Goal: Information Seeking & Learning: Learn about a topic

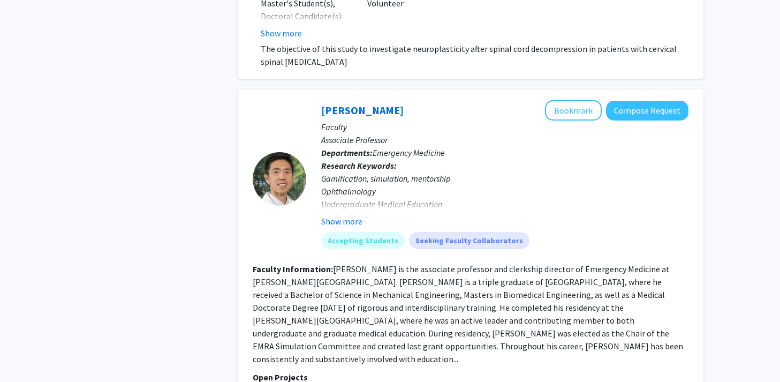
scroll to position [2563, 0]
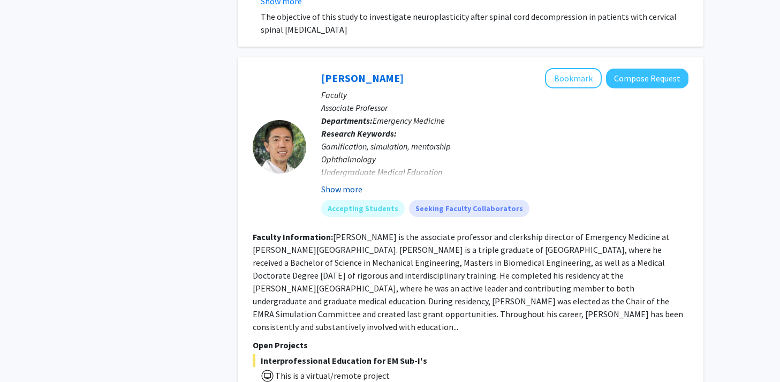
click at [339, 188] on button "Show more" at bounding box center [341, 189] width 41 height 13
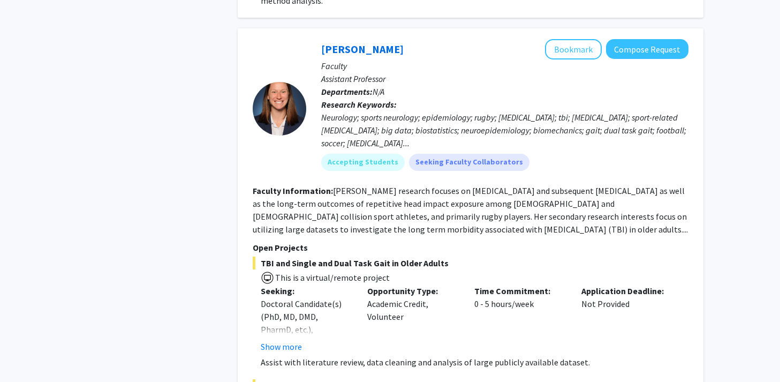
scroll to position [3518, 0]
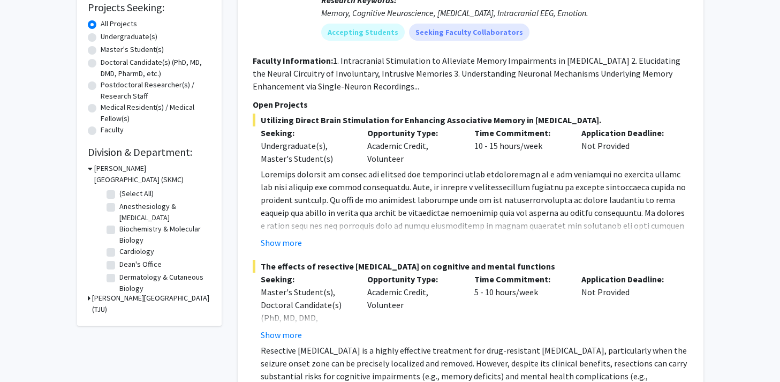
scroll to position [186, 0]
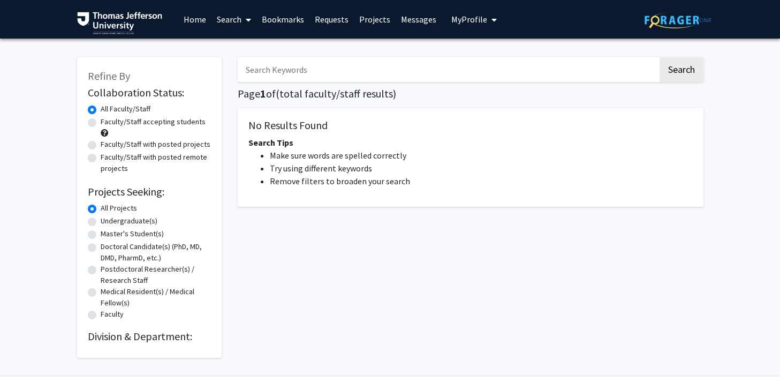
click at [188, 15] on link "Home" at bounding box center [194, 19] width 33 height 37
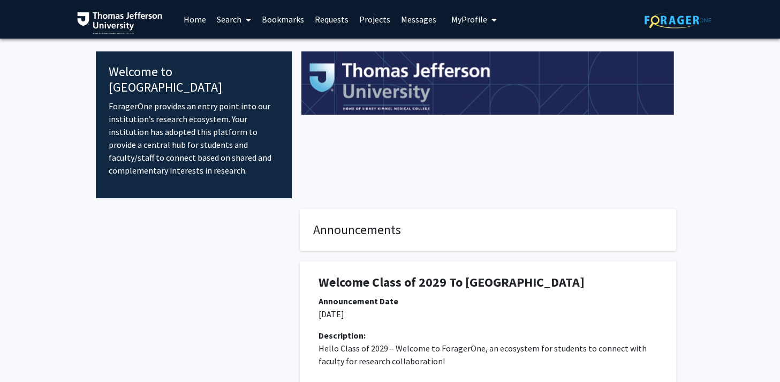
click at [237, 24] on link "Search" at bounding box center [233, 19] width 45 height 37
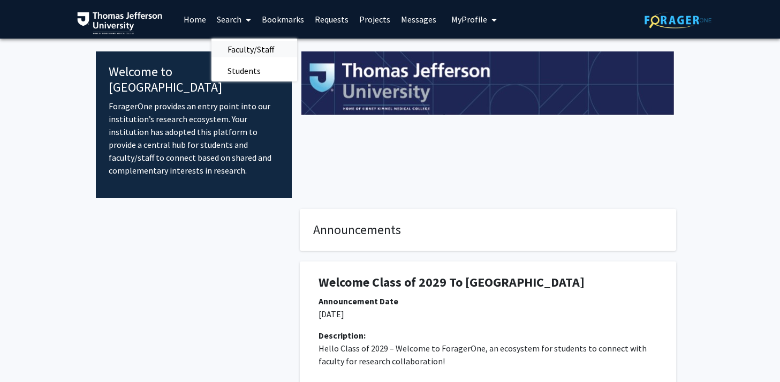
click at [239, 41] on span "Faculty/Staff" at bounding box center [250, 49] width 79 height 21
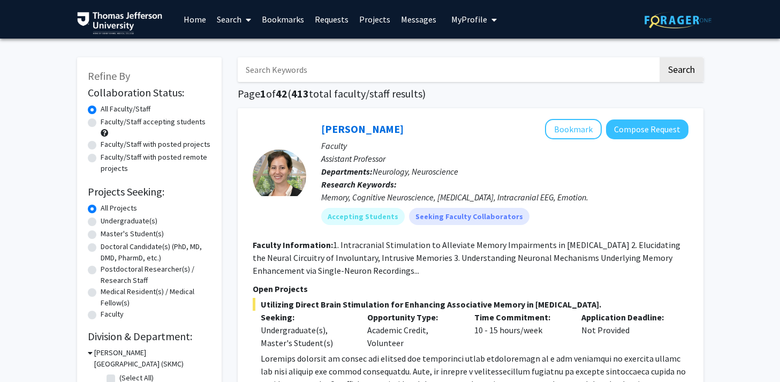
click at [136, 123] on label "Faculty/Staff accepting students" at bounding box center [153, 121] width 105 height 11
click at [108, 123] on input "Faculty/Staff accepting students" at bounding box center [104, 119] width 7 height 7
radio input "true"
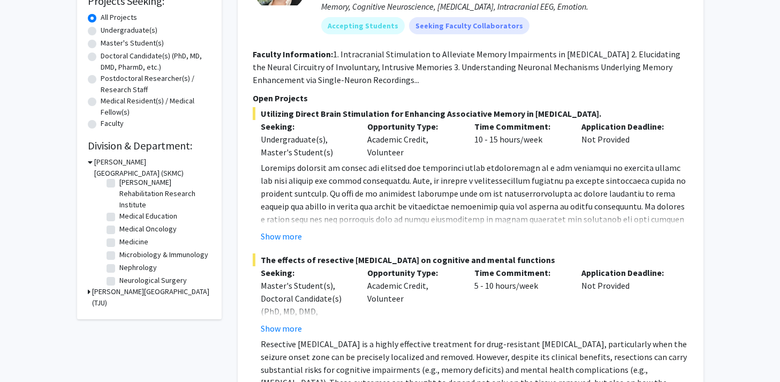
scroll to position [138, 0]
click at [150, 230] on label "Medical Oncology" at bounding box center [147, 227] width 57 height 11
click at [126, 229] on input "Medical Oncology" at bounding box center [122, 225] width 7 height 7
checkbox input "true"
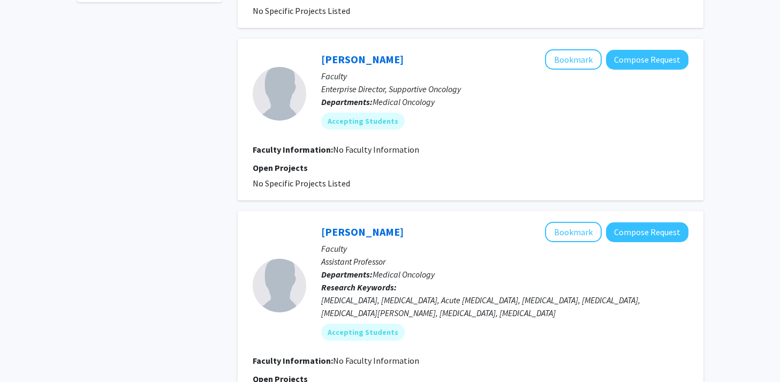
scroll to position [396, 0]
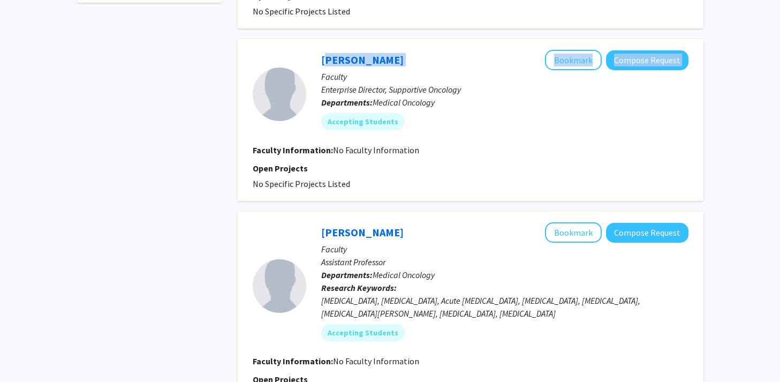
drag, startPoint x: 401, startPoint y: 39, endPoint x: 320, endPoint y: 35, distance: 80.9
click at [320, 50] on div "Brooke Worster Bookmark Compose Request Faculty Enterprise Director, Supportive…" at bounding box center [497, 94] width 382 height 88
copy div "Brooke Worster Bookmark Compose Request"
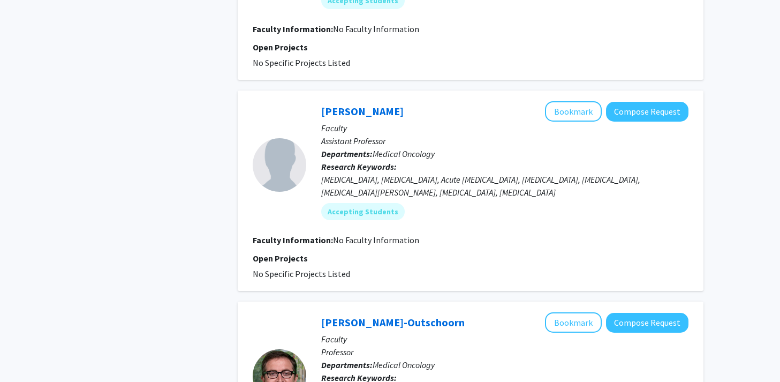
scroll to position [529, 0]
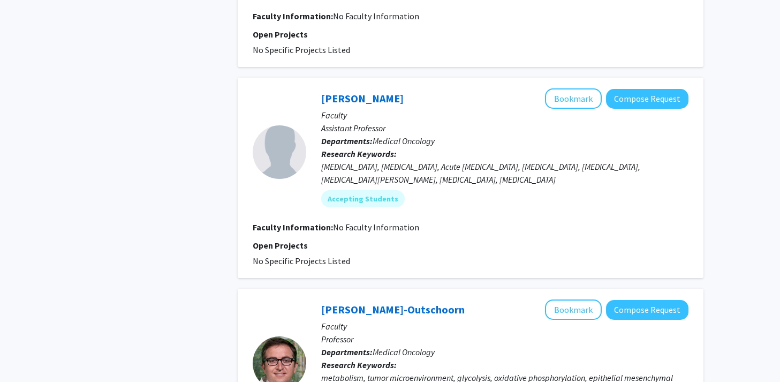
click at [436, 160] on div "Acute Myeloid Leukemia, Myelodysplastic Syndromes, Acute Lymphoblastic Leukemia…" at bounding box center [504, 173] width 367 height 26
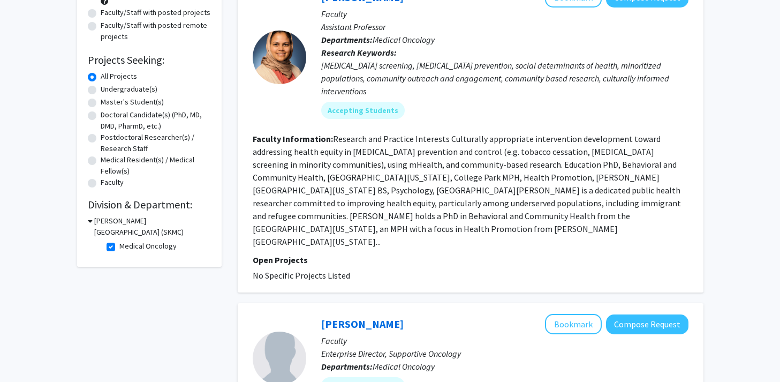
scroll to position [160, 0]
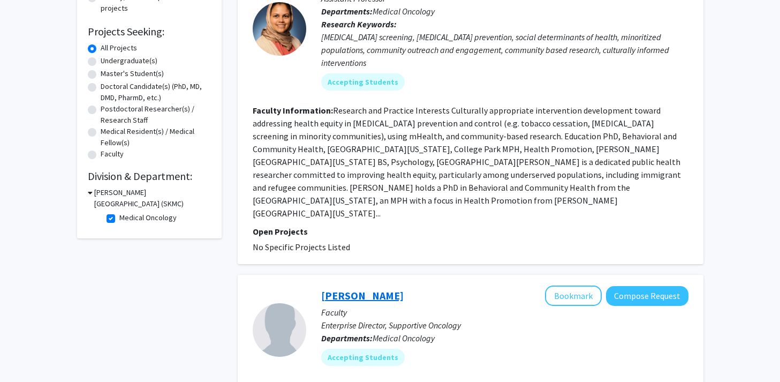
click at [332, 289] on link "Brooke Worster" at bounding box center [362, 295] width 82 height 13
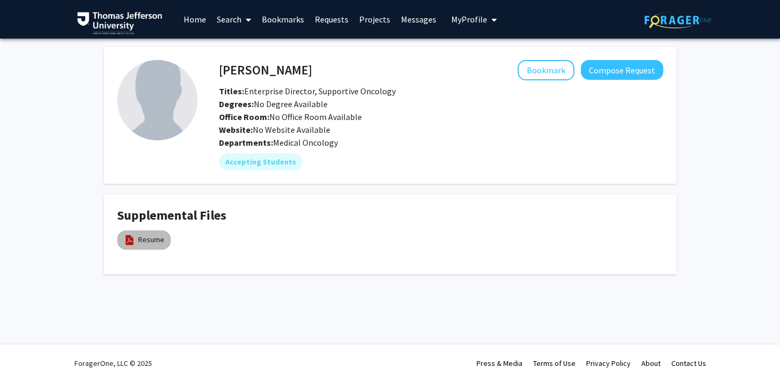
click at [136, 237] on mat-chip "Resume" at bounding box center [144, 239] width 54 height 19
click at [140, 240] on link "Resume" at bounding box center [151, 239] width 26 height 11
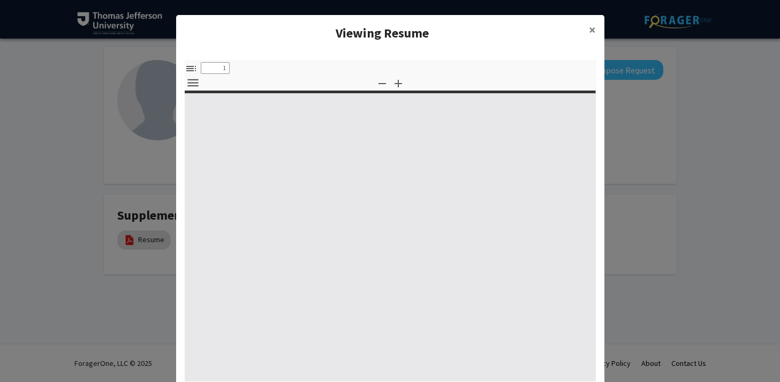
select select "custom"
type input "0"
select select "custom"
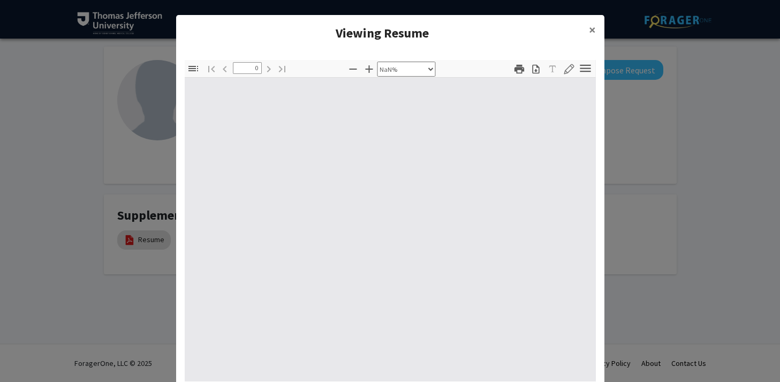
type input "1"
select select "auto"
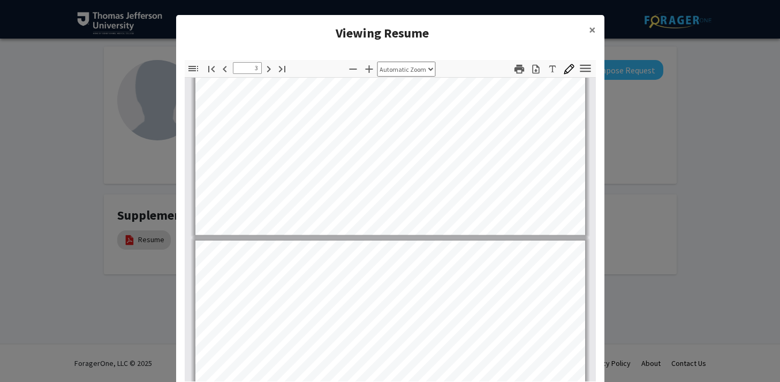
type input "4"
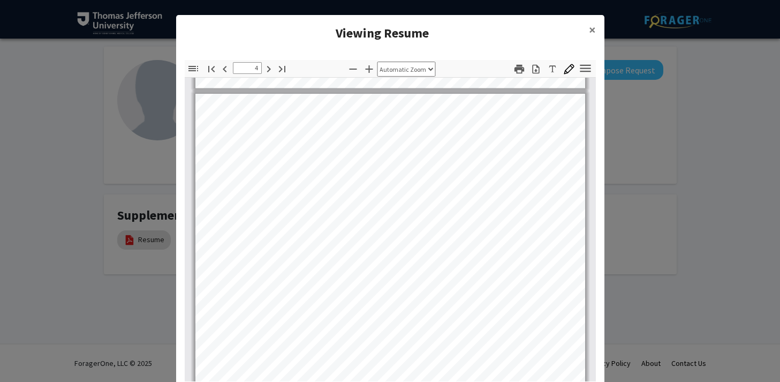
scroll to position [1521, 0]
click at [591, 32] on span "×" at bounding box center [592, 29] width 7 height 17
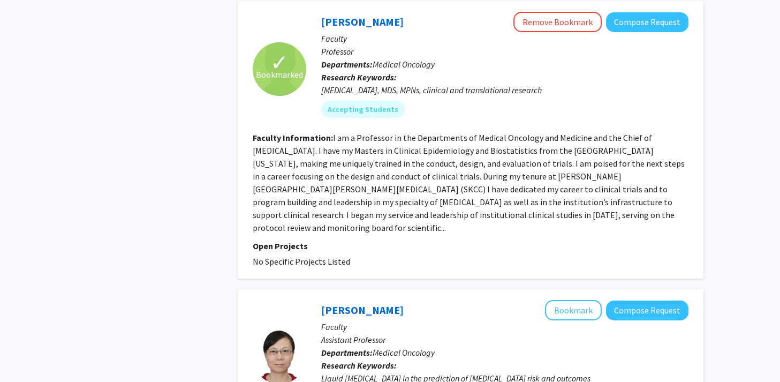
scroll to position [1104, 0]
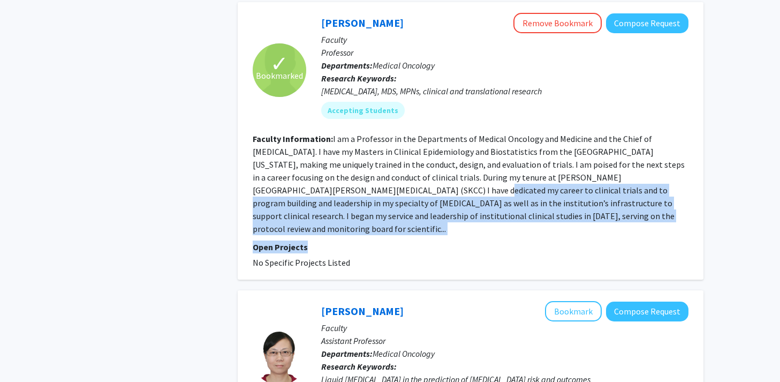
drag, startPoint x: 326, startPoint y: 162, endPoint x: 345, endPoint y: 202, distance: 43.8
click at [345, 202] on fg-search-faculty "✓ Bookmarked Margaret Kasner Remove Bookmark Compose Request Faculty Professor …" at bounding box center [471, 141] width 436 height 256
click at [345, 240] on p "Open Projects" at bounding box center [471, 246] width 436 height 13
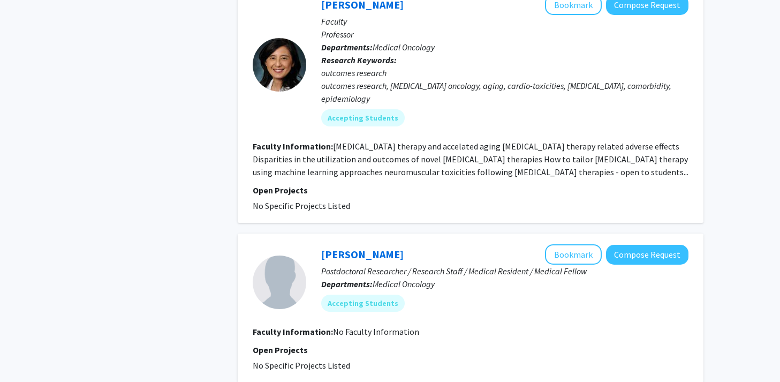
scroll to position [1727, 0]
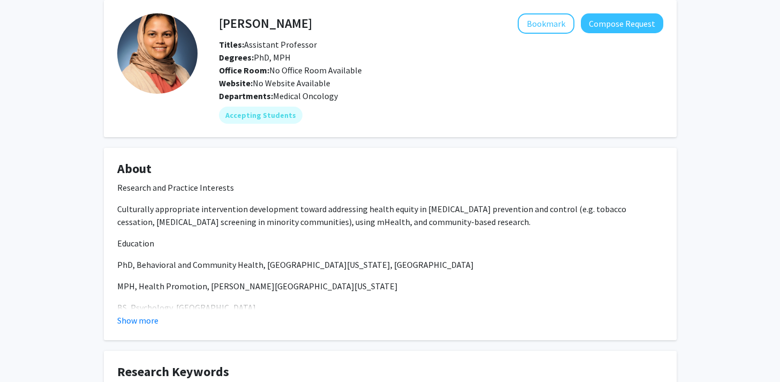
scroll to position [56, 0]
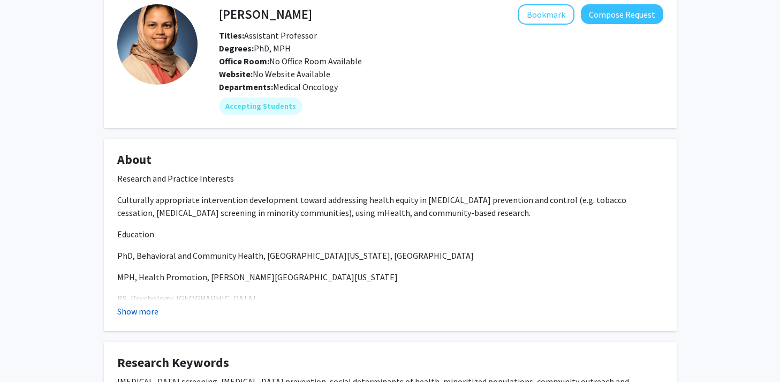
click at [152, 310] on button "Show more" at bounding box center [137, 311] width 41 height 13
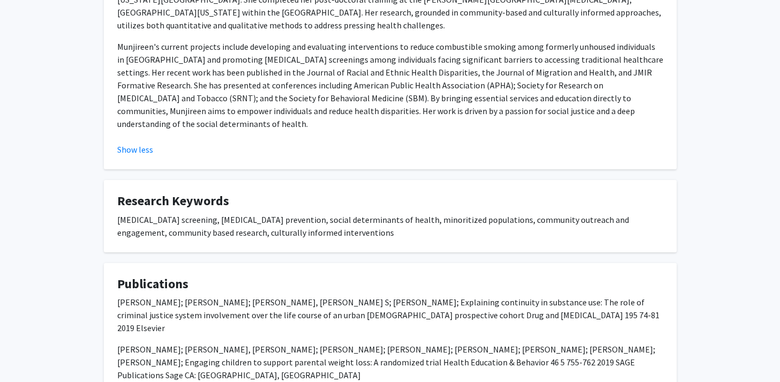
scroll to position [529, 0]
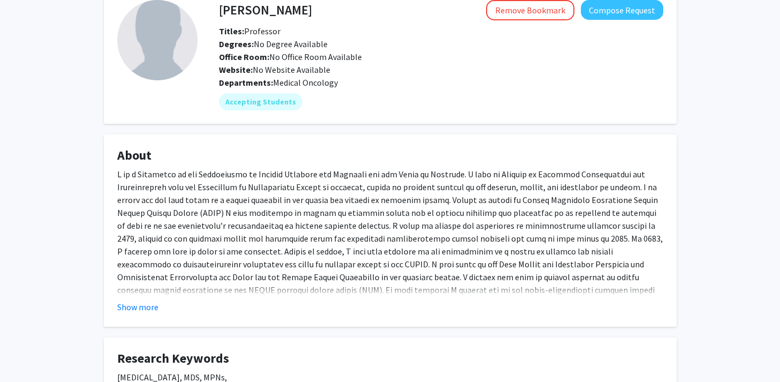
scroll to position [96, 0]
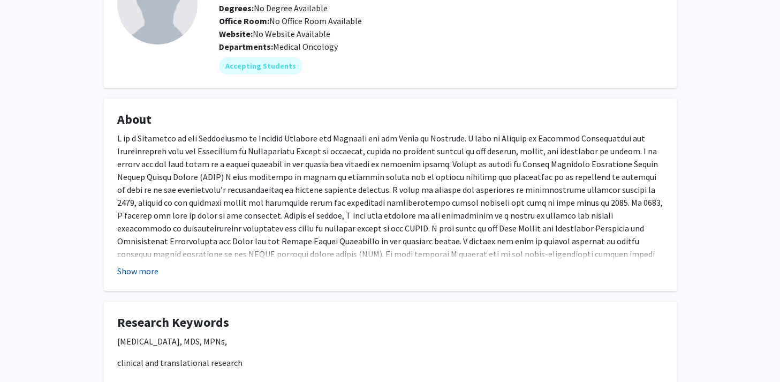
click at [126, 268] on button "Show more" at bounding box center [137, 270] width 41 height 13
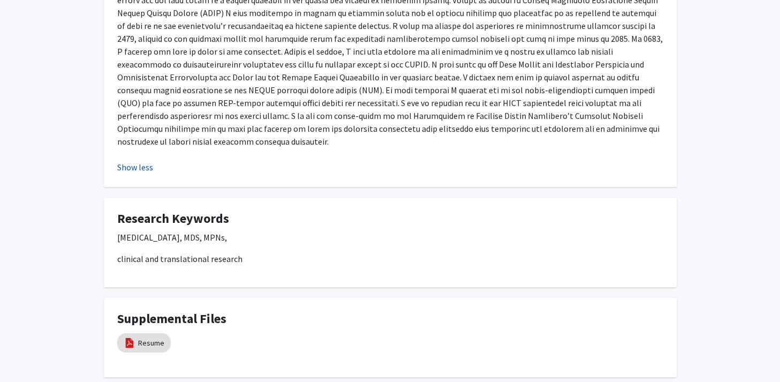
scroll to position [309, 0]
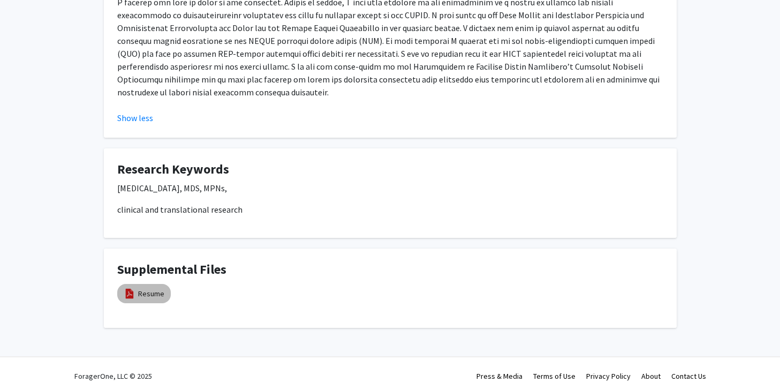
click at [133, 287] on img at bounding box center [130, 293] width 12 height 12
click at [134, 284] on mat-chip "Resume" at bounding box center [144, 293] width 54 height 19
click at [134, 287] on img at bounding box center [130, 293] width 12 height 12
click at [135, 284] on mat-chip "Resume" at bounding box center [144, 293] width 54 height 19
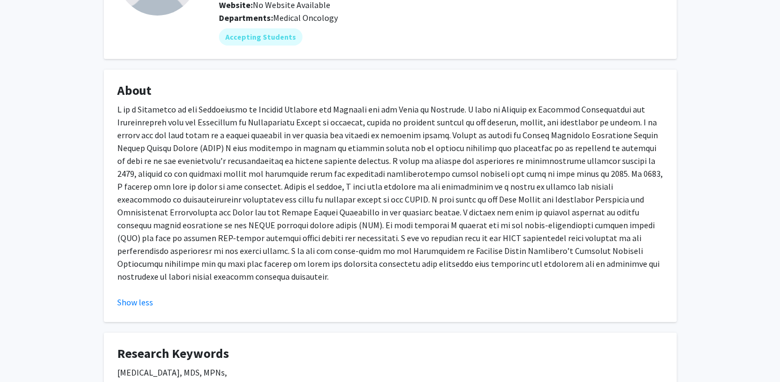
scroll to position [128, 0]
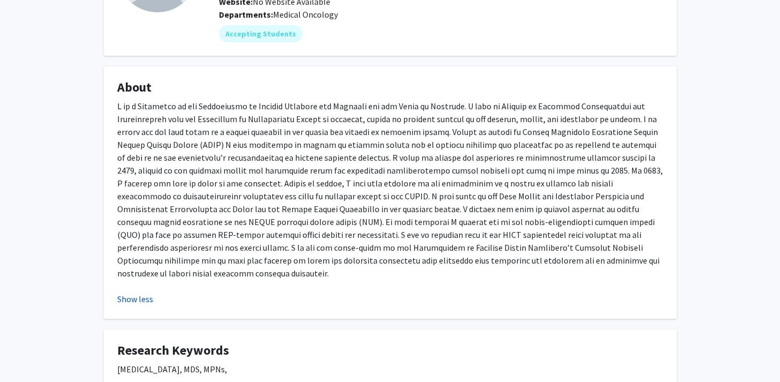
click at [138, 292] on button "Show less" at bounding box center [135, 298] width 36 height 13
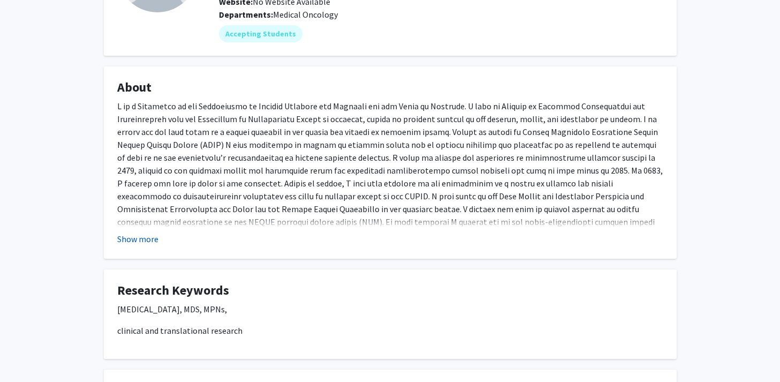
click at [149, 239] on button "Show more" at bounding box center [137, 238] width 41 height 13
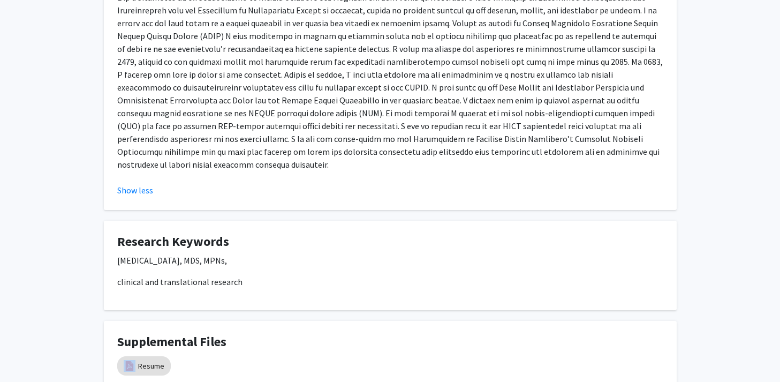
scroll to position [309, 0]
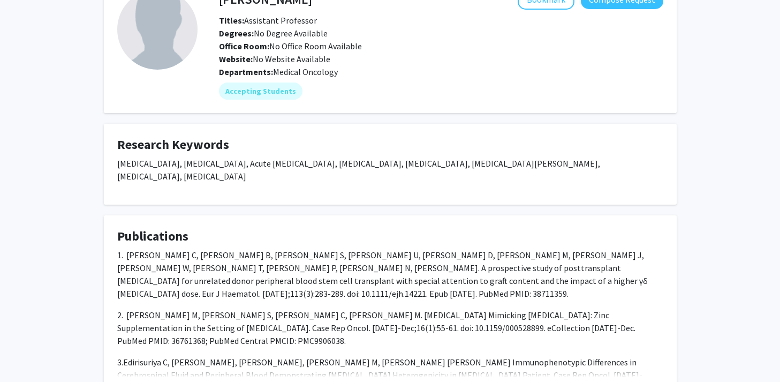
scroll to position [202, 0]
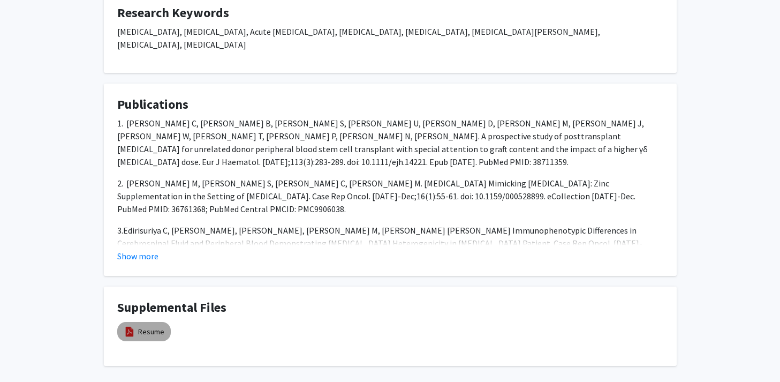
click at [137, 337] on mat-chip "Resume" at bounding box center [144, 331] width 54 height 19
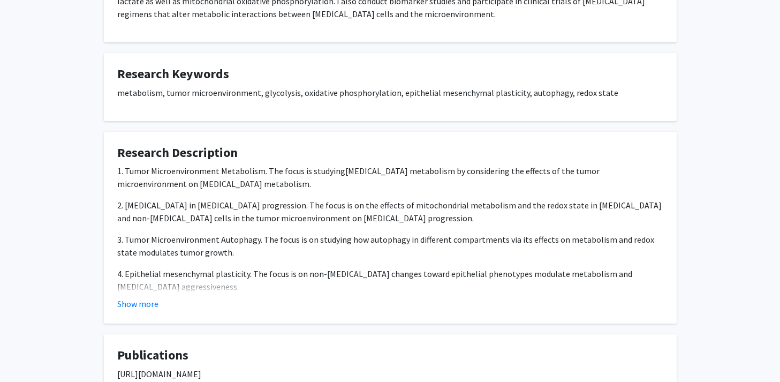
scroll to position [292, 0]
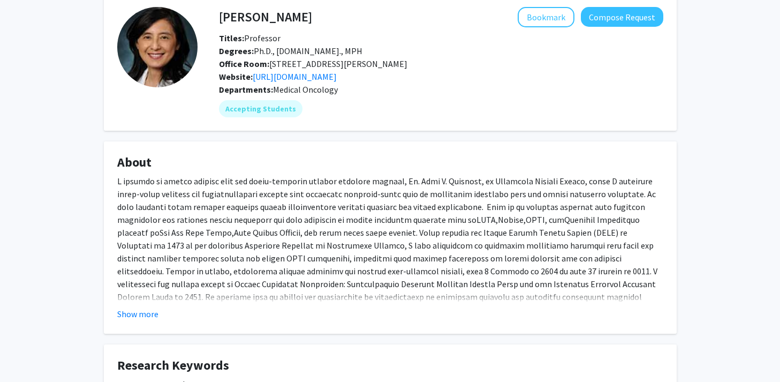
scroll to position [54, 0]
click at [137, 320] on button "Show more" at bounding box center [137, 313] width 41 height 13
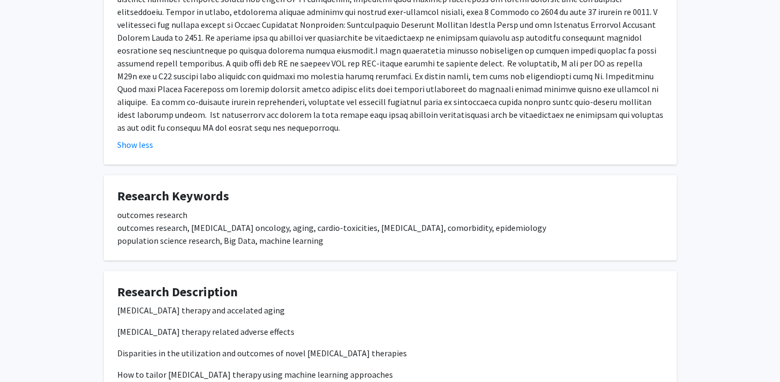
scroll to position [480, 0]
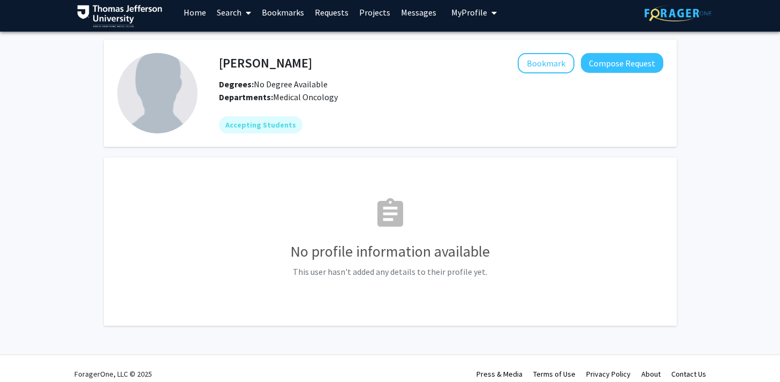
scroll to position [8, 0]
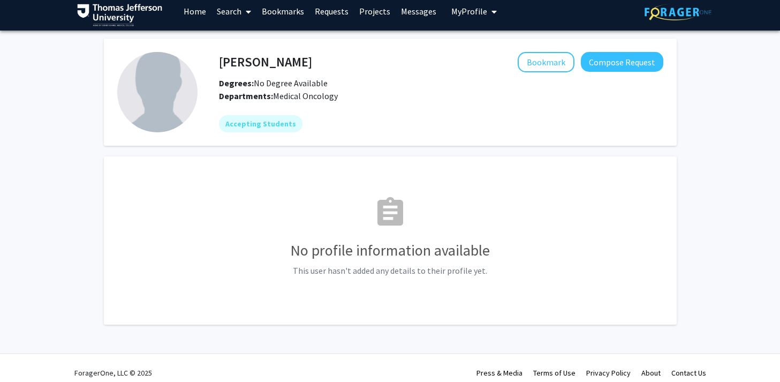
click at [234, 59] on h4 "[PERSON_NAME]" at bounding box center [265, 62] width 93 height 20
copy h4 "[PERSON_NAME]"
